Goal: Navigation & Orientation: Find specific page/section

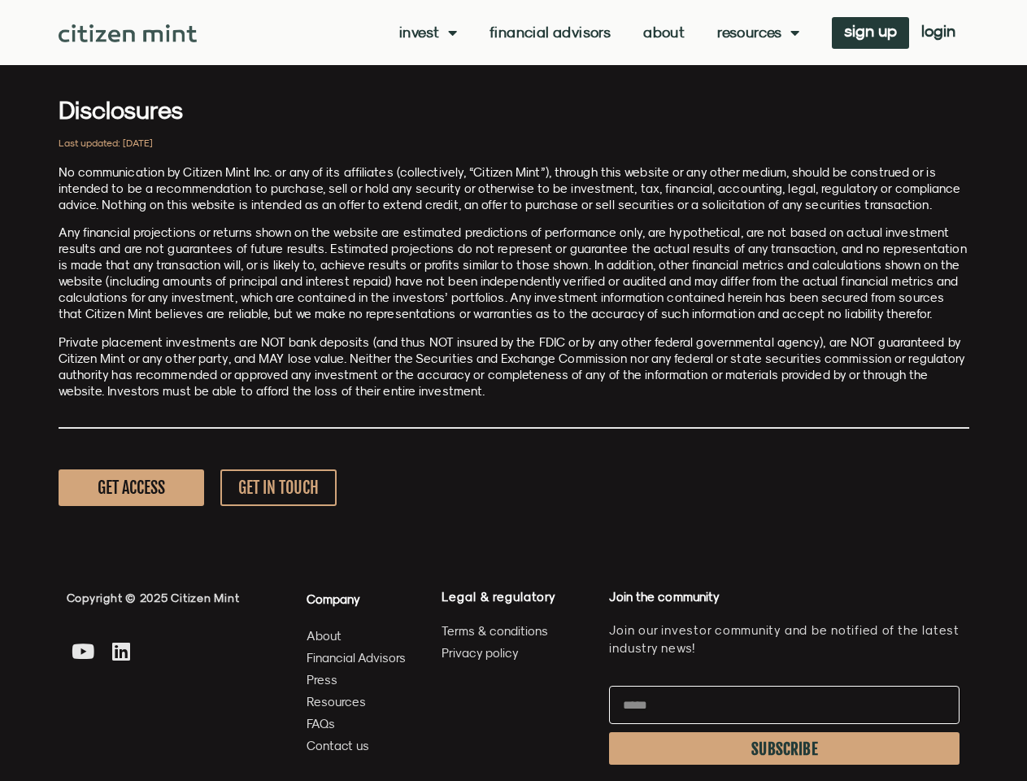
click at [513, 390] on p "Private placement investments are NOT bank deposits (and thus NOT insured by th…" at bounding box center [514, 366] width 911 height 65
click at [426, 33] on link "Invest" at bounding box center [428, 32] width 58 height 16
click at [756, 33] on link "Resources" at bounding box center [758, 32] width 82 height 16
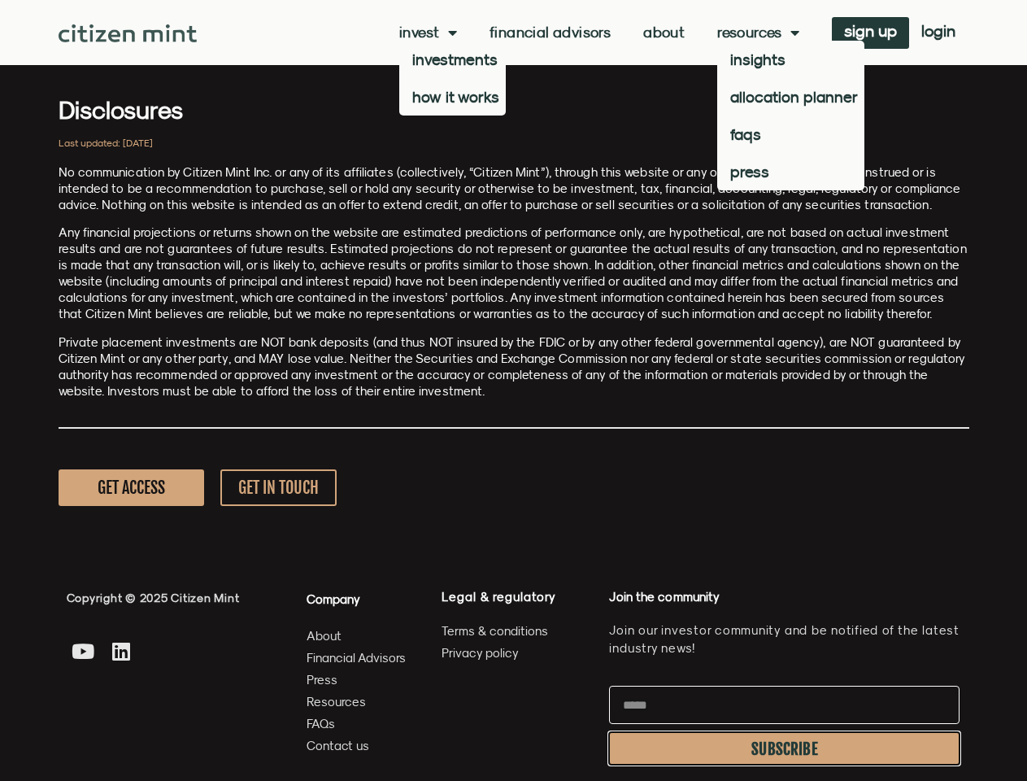
click at [784, 748] on span "SUBSCRIBE" at bounding box center [784, 749] width 67 height 13
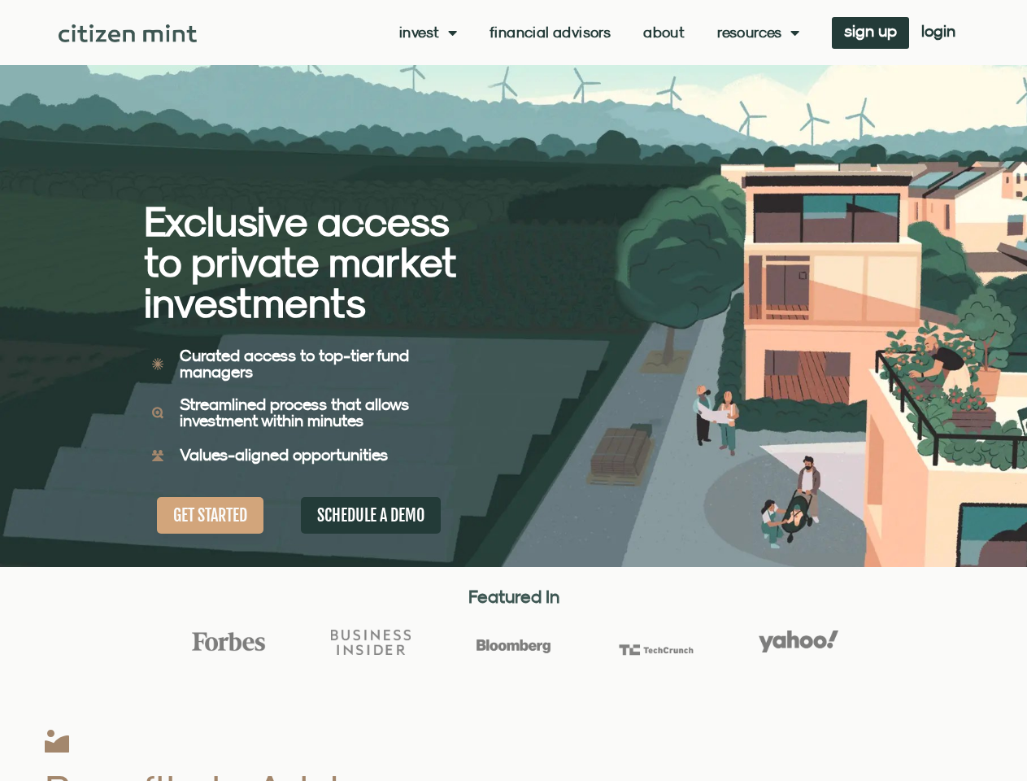
click at [513, 390] on div "Exclusive access to private market investments Exclusive access to private mark…" at bounding box center [329, 283] width 370 height 567
click at [426, 33] on link "Invest" at bounding box center [428, 32] width 58 height 16
click at [756, 33] on link "Resources" at bounding box center [758, 32] width 82 height 16
